Goal: Task Accomplishment & Management: Complete application form

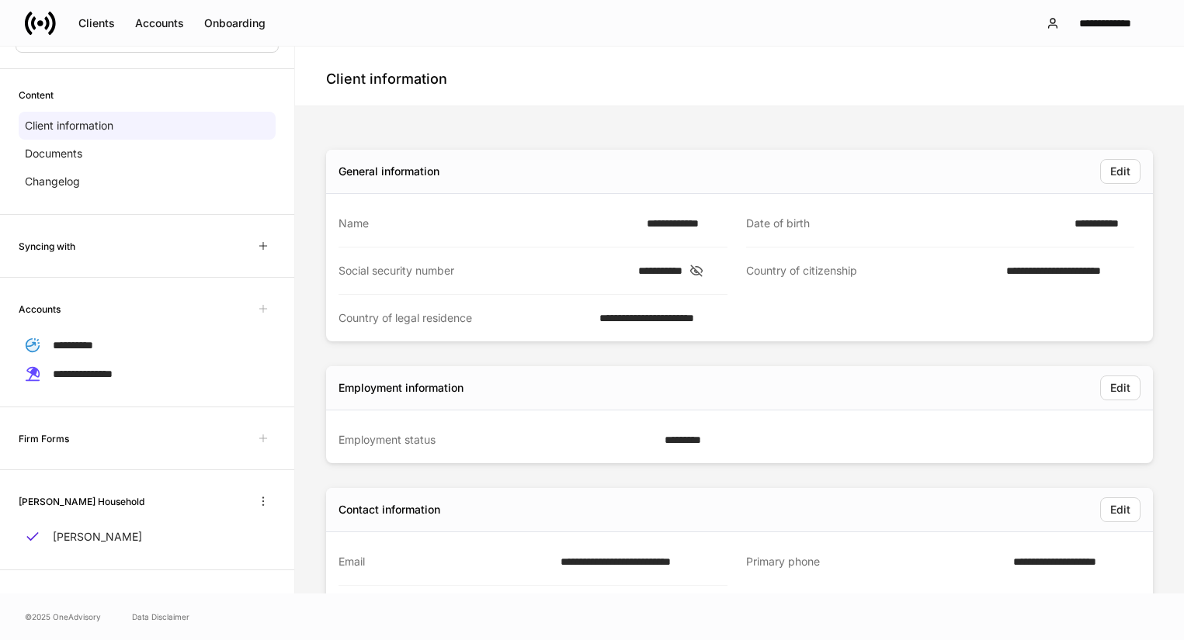
click at [42, 33] on icon at bounding box center [40, 23] width 31 height 31
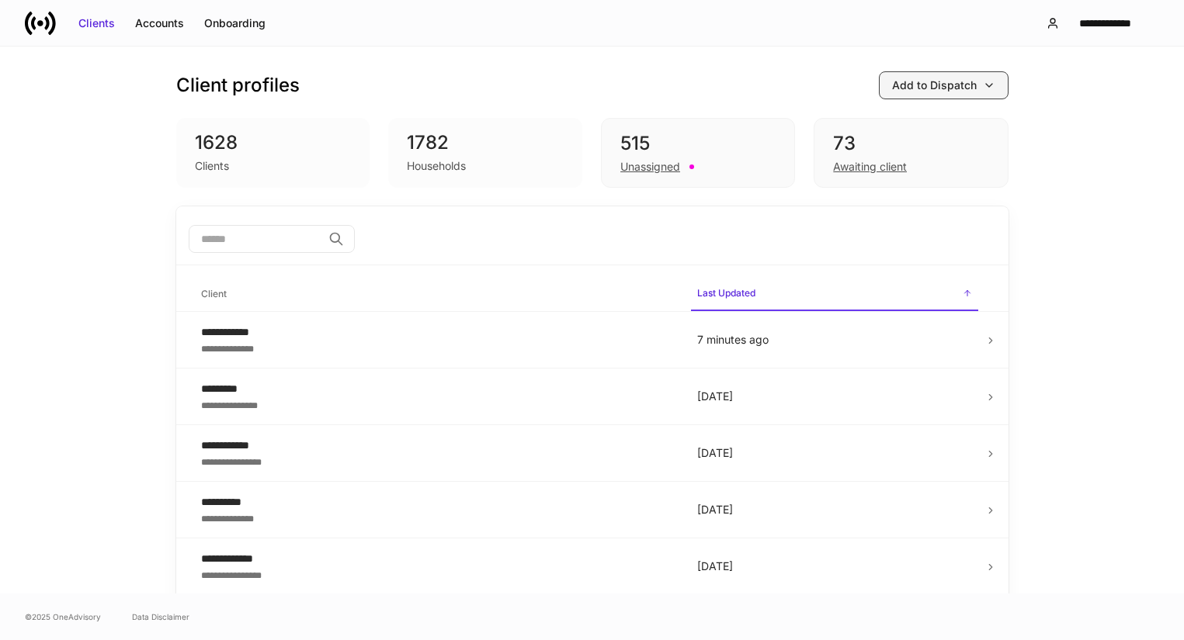
click at [915, 96] on button "Add to Dispatch" at bounding box center [944, 85] width 130 height 28
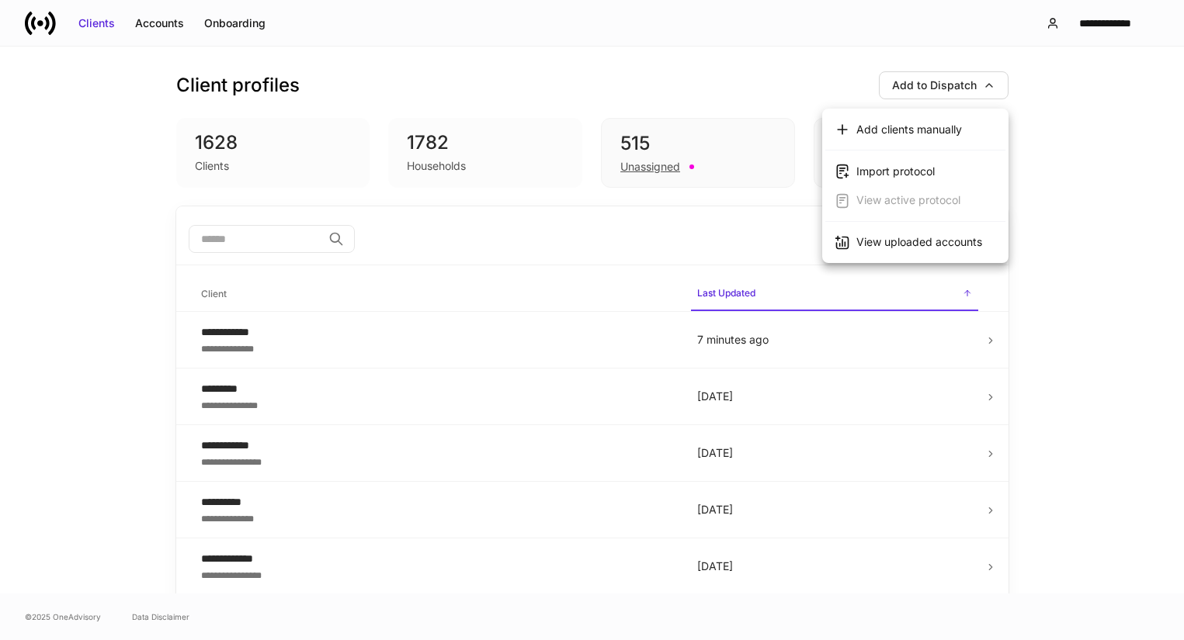
click at [910, 135] on div "Add clients manually" at bounding box center [909, 130] width 106 height 16
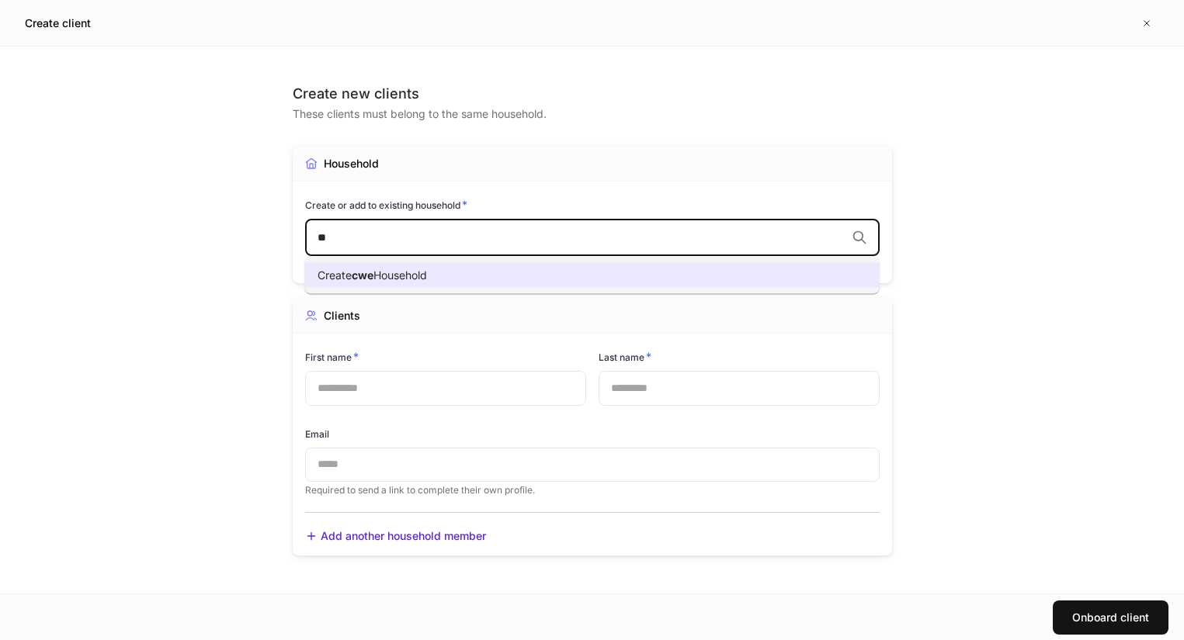
type input "*"
click at [549, 277] on li "[PERSON_NAME] Household [PERSON_NAME]" at bounding box center [592, 275] width 574 height 25
type input "****"
